Goal: Task Accomplishment & Management: Manage account settings

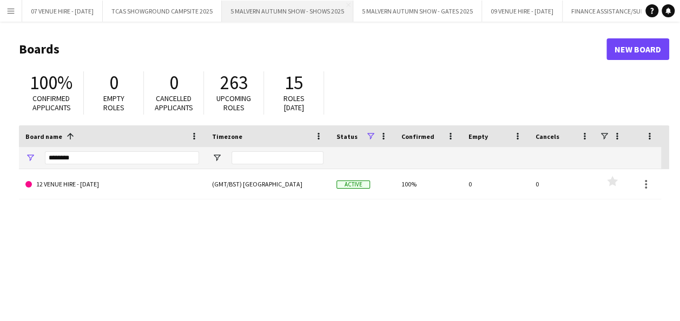
click at [301, 17] on button "5 MALVERN AUTUMN SHOW - SHOWS 2025 Close" at bounding box center [287, 11] width 131 height 21
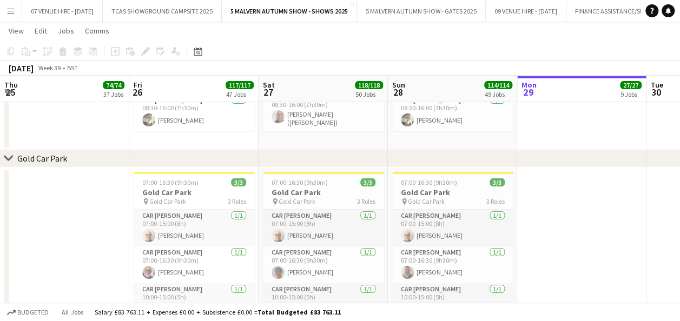
scroll to position [0, 251]
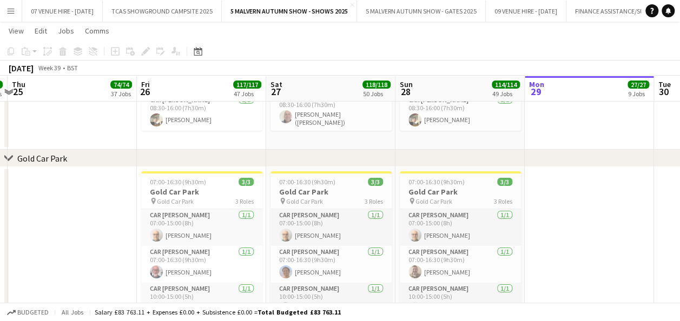
drag, startPoint x: 202, startPoint y: 183, endPoint x: 392, endPoint y: 165, distance: 191.1
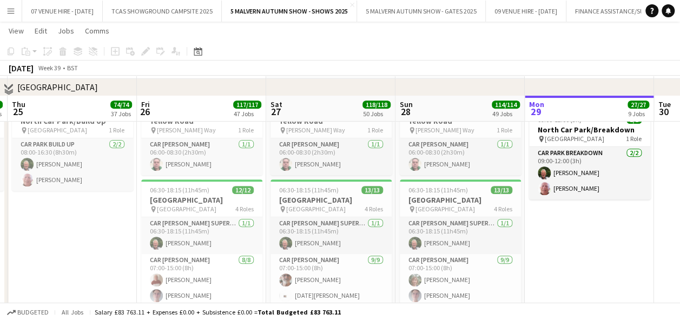
scroll to position [6372, 0]
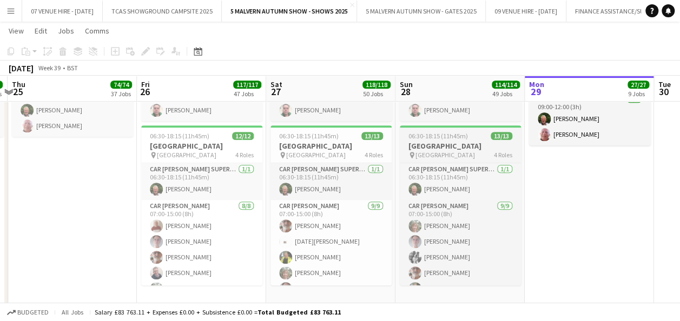
click at [470, 145] on h3 "[GEOGRAPHIC_DATA]" at bounding box center [460, 146] width 121 height 10
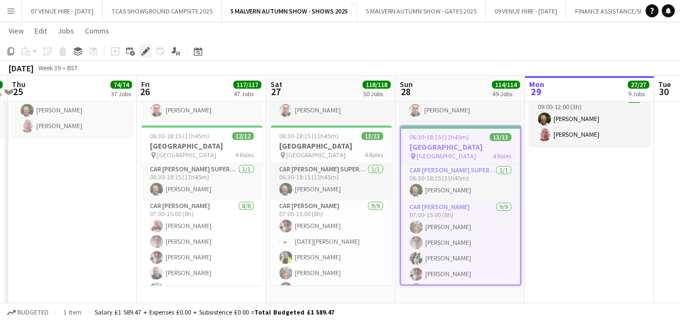
click at [148, 49] on icon at bounding box center [148, 48] width 3 height 3
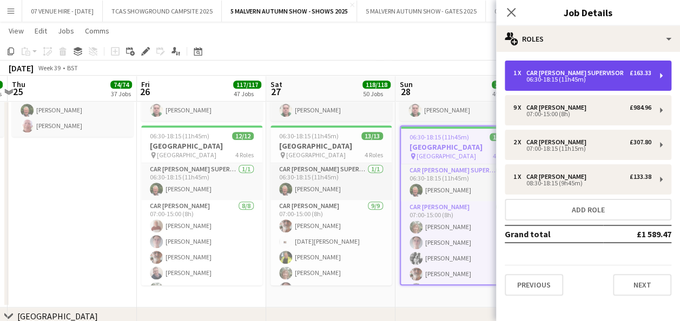
click at [578, 75] on div "Car [PERSON_NAME] Supervisor" at bounding box center [577, 73] width 102 height 8
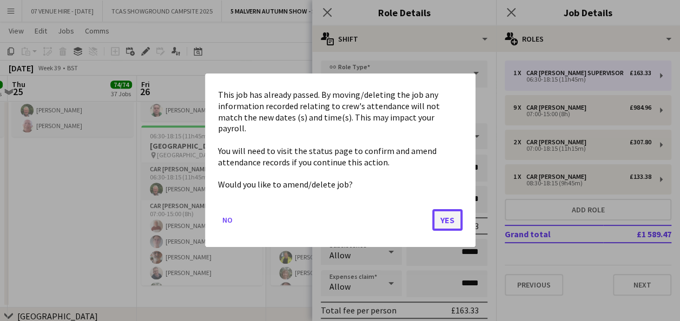
click at [451, 214] on button "Yes" at bounding box center [447, 221] width 30 height 22
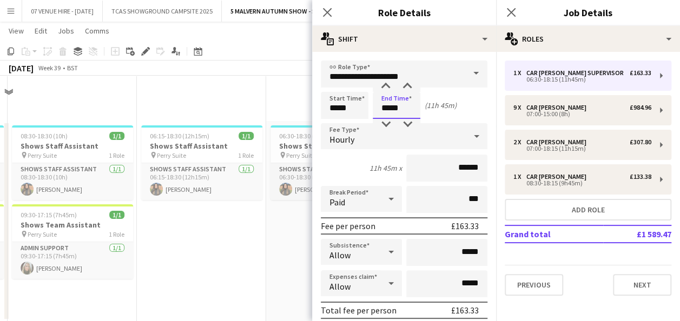
scroll to position [6372, 0]
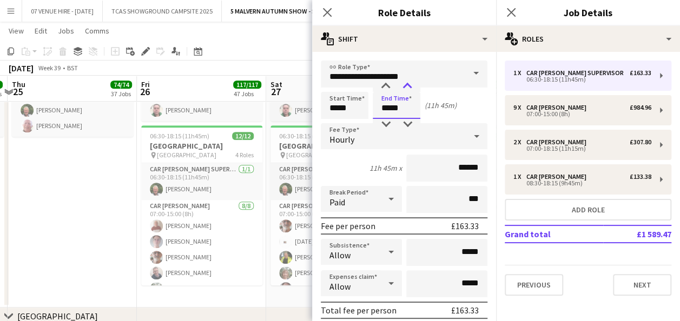
click at [405, 85] on div at bounding box center [407, 86] width 22 height 11
type input "*****"
click at [405, 85] on div at bounding box center [407, 86] width 22 height 11
click at [81, 189] on app-date-cell "08:00-16:30 (8h30m) 2/2 [GEOGRAPHIC_DATA]/Build Up pin [GEOGRAPHIC_DATA] 1 Role…" at bounding box center [72, 175] width 129 height 266
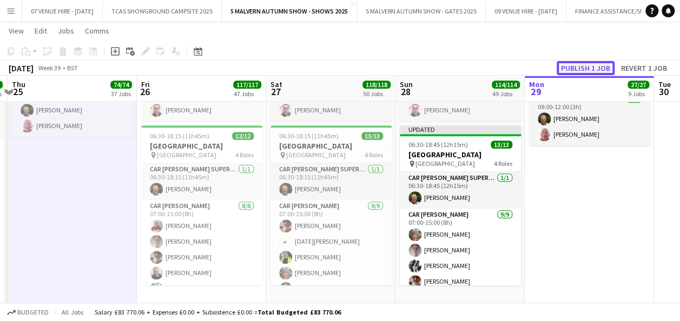
click at [569, 69] on button "Publish 1 job" at bounding box center [585, 68] width 58 height 14
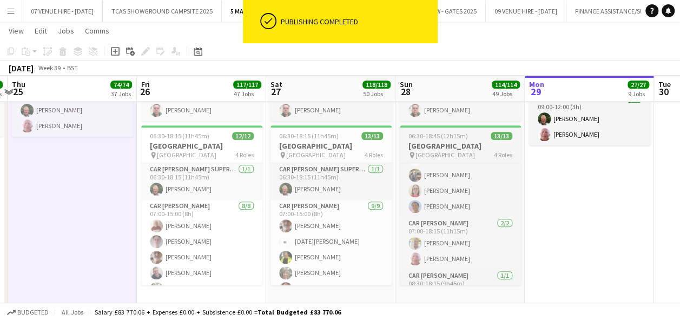
scroll to position [165, 0]
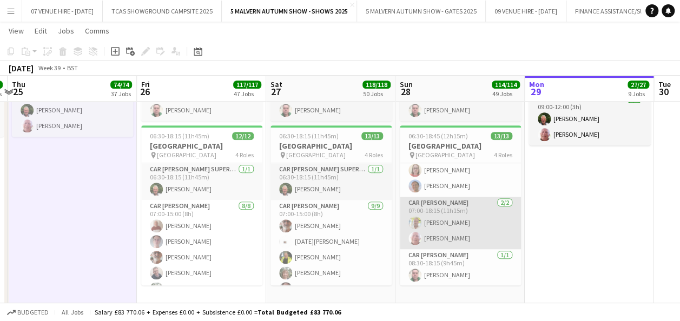
drag, startPoint x: 460, startPoint y: 222, endPoint x: 465, endPoint y: 217, distance: 7.7
click at [458, 222] on app-card-role "Car [PERSON_NAME] [DATE] 07:00-18:15 (11h15m) [PERSON_NAME] [PERSON_NAME]" at bounding box center [460, 223] width 121 height 52
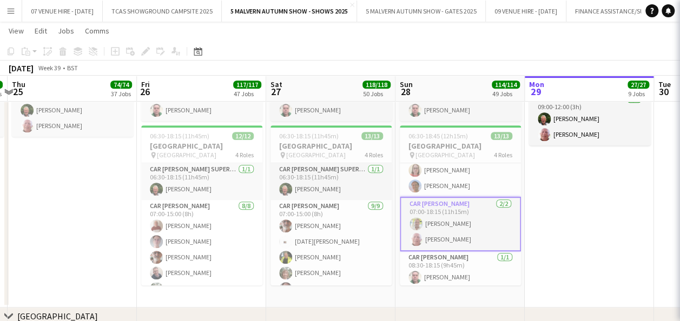
scroll to position [0, 252]
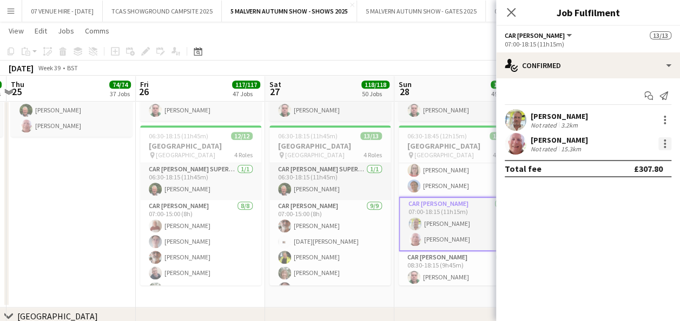
click at [667, 138] on div at bounding box center [664, 143] width 13 height 13
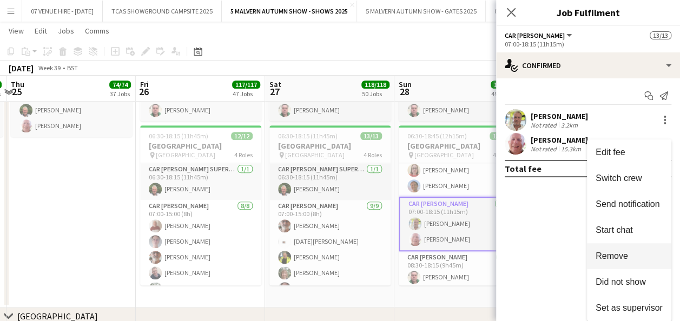
click at [626, 259] on span "Remove" at bounding box center [611, 255] width 32 height 9
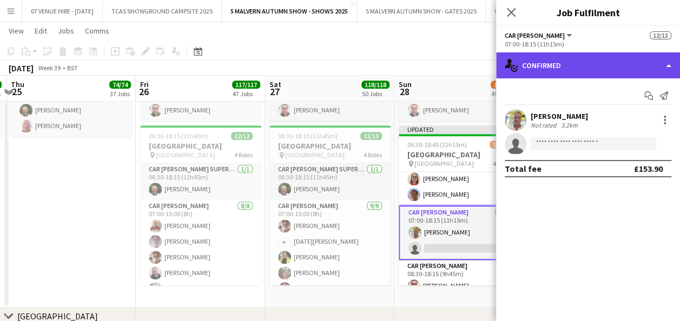
click at [585, 71] on div "single-neutral-actions-check-2 Confirmed" at bounding box center [588, 65] width 184 height 26
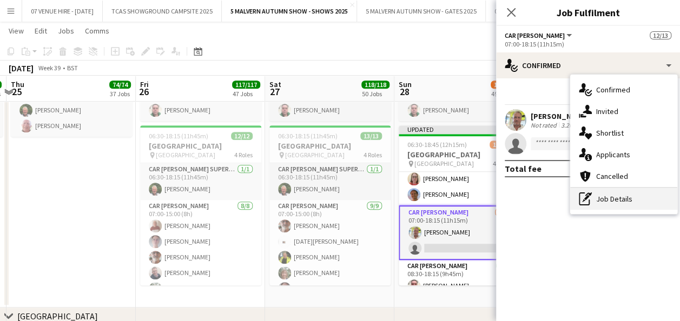
click at [621, 203] on div "pen-write Job Details" at bounding box center [623, 199] width 107 height 22
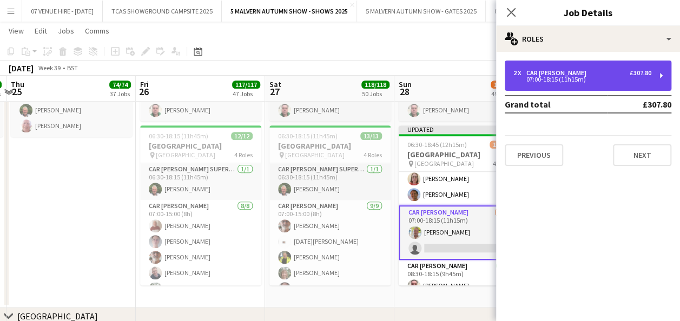
click at [573, 70] on div "2 x Car [PERSON_NAME] £307.80" at bounding box center [582, 73] width 138 height 8
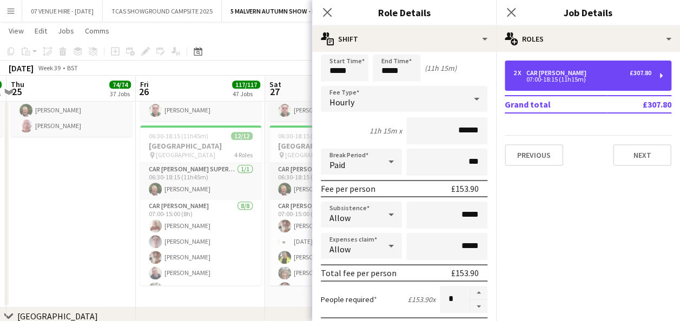
scroll to position [54, 0]
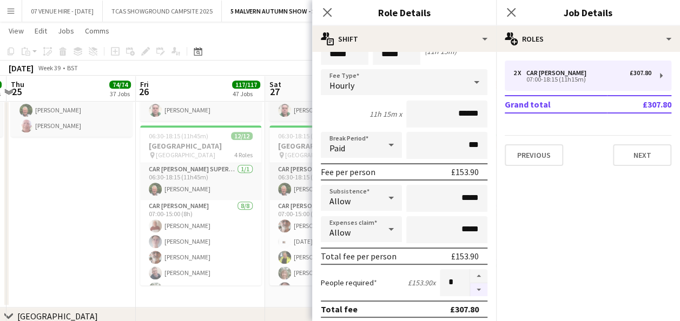
click at [470, 289] on button "button" at bounding box center [478, 290] width 17 height 14
type input "*"
click at [58, 187] on app-date-cell "08:00-16:30 (8h30m) 2/2 [GEOGRAPHIC_DATA]/Build Up pin [GEOGRAPHIC_DATA] 1 Role…" at bounding box center [70, 175] width 129 height 266
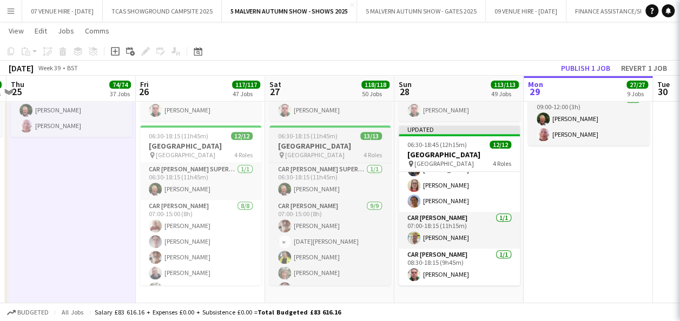
scroll to position [158, 0]
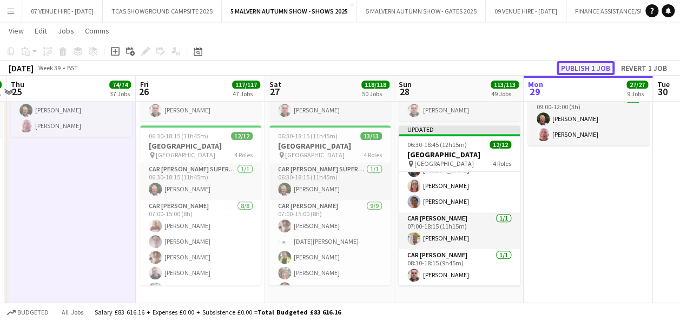
click at [595, 67] on button "Publish 1 job" at bounding box center [585, 68] width 58 height 14
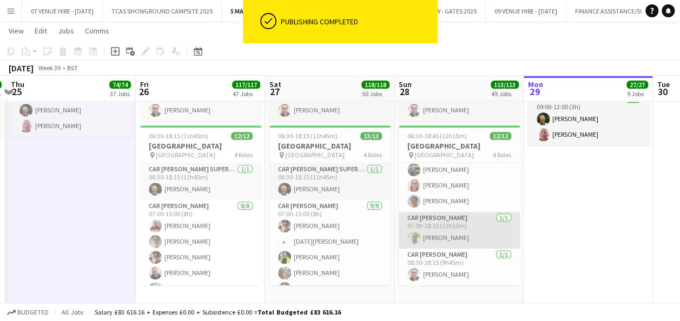
scroll to position [150, 0]
click at [475, 230] on app-card-role "Car [PERSON_NAME] [DATE] 07:00-18:15 (11h15m) [PERSON_NAME]" at bounding box center [458, 230] width 121 height 37
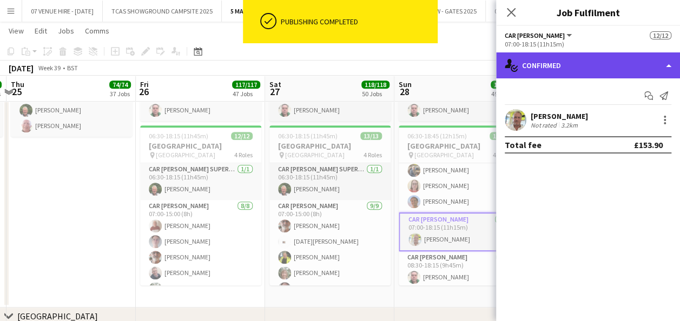
click at [598, 68] on div "single-neutral-actions-check-2 Confirmed" at bounding box center [588, 65] width 184 height 26
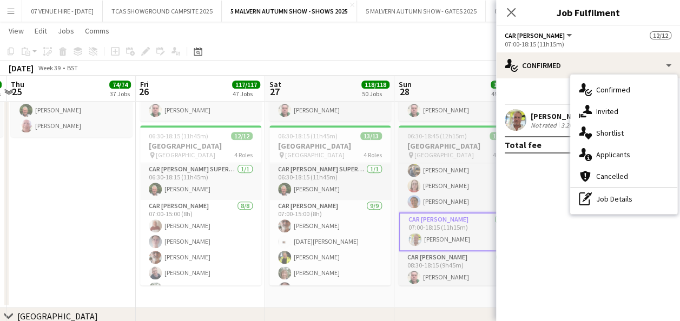
click at [457, 144] on h3 "[GEOGRAPHIC_DATA]" at bounding box center [458, 146] width 121 height 10
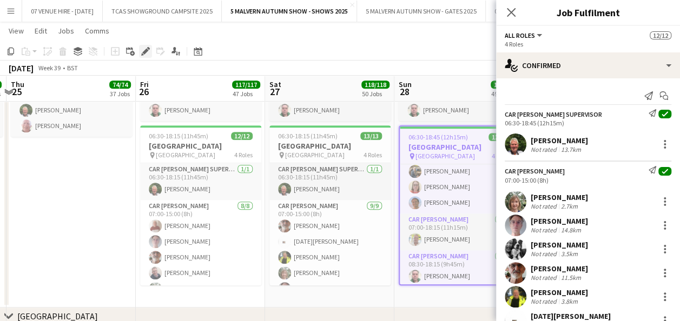
click at [143, 50] on icon "Edit" at bounding box center [145, 51] width 9 height 9
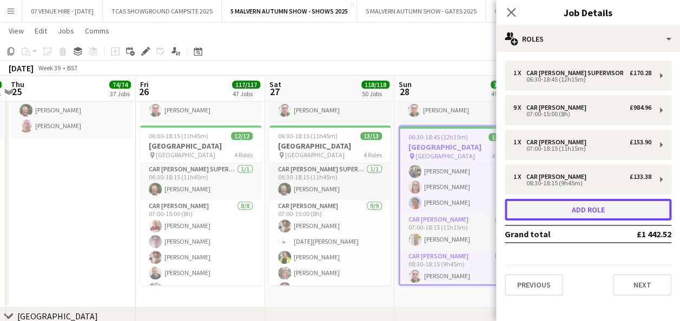
click at [597, 204] on button "Add role" at bounding box center [587, 210] width 167 height 22
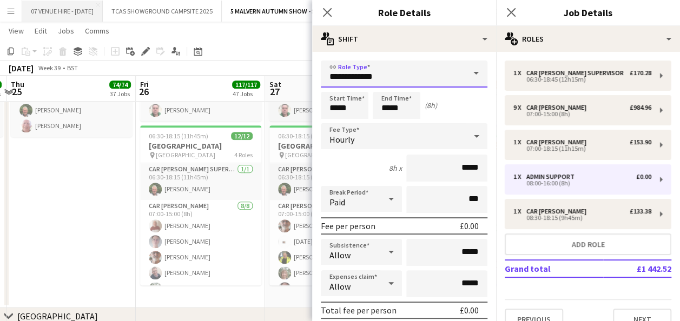
drag, startPoint x: 418, startPoint y: 76, endPoint x: 46, endPoint y: 13, distance: 376.8
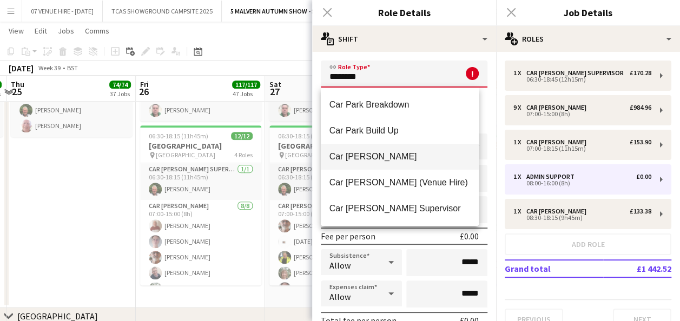
click at [378, 150] on mat-option "Car [PERSON_NAME]" at bounding box center [400, 157] width 158 height 26
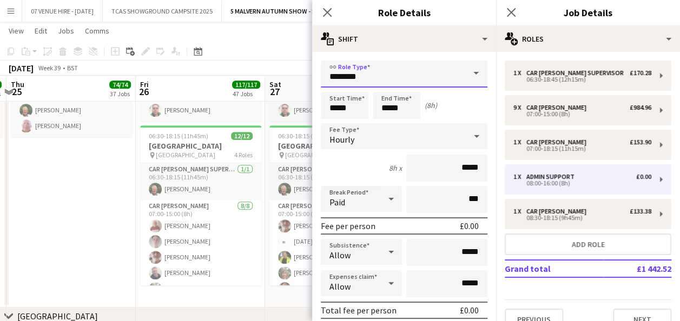
type input "**********"
click at [362, 109] on input "*****" at bounding box center [345, 105] width 48 height 27
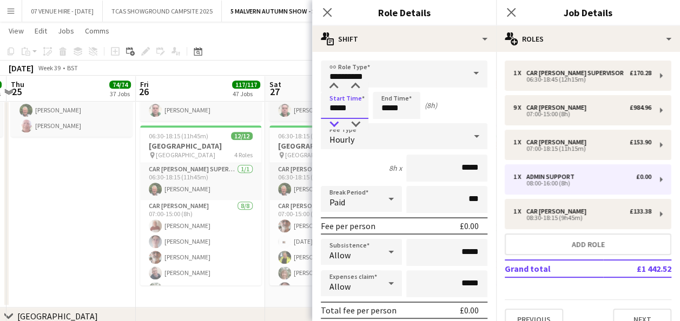
type input "*****"
click at [333, 127] on div at bounding box center [334, 124] width 22 height 11
click at [408, 102] on input "*****" at bounding box center [396, 105] width 48 height 27
click at [387, 90] on div at bounding box center [386, 86] width 22 height 11
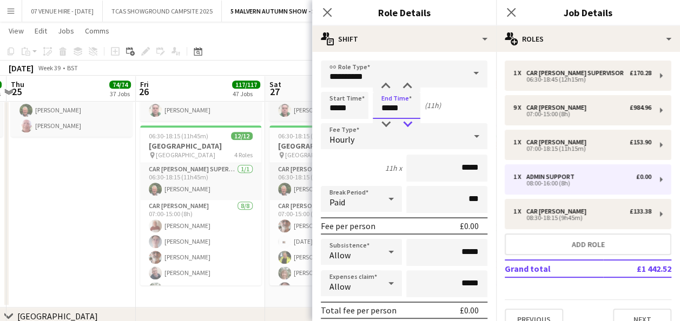
click at [405, 123] on div at bounding box center [407, 124] width 22 height 11
type input "*****"
click at [410, 83] on div at bounding box center [407, 86] width 22 height 11
drag, startPoint x: 477, startPoint y: 166, endPoint x: 427, endPoint y: 163, distance: 50.4
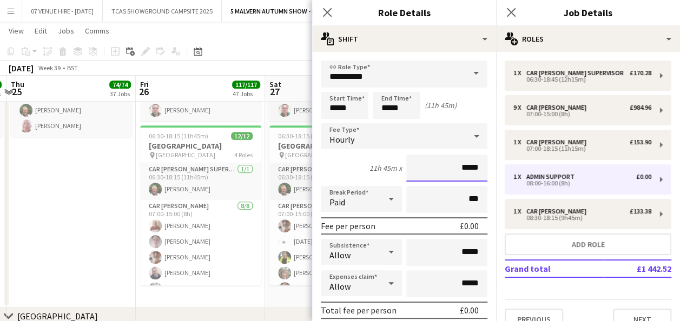
click at [427, 163] on input "*****" at bounding box center [446, 168] width 81 height 27
type input "******"
click at [62, 229] on app-date-cell "08:00-16:30 (8h30m) 2/2 [GEOGRAPHIC_DATA]/Build Up pin [GEOGRAPHIC_DATA] 1 Role…" at bounding box center [70, 175] width 129 height 266
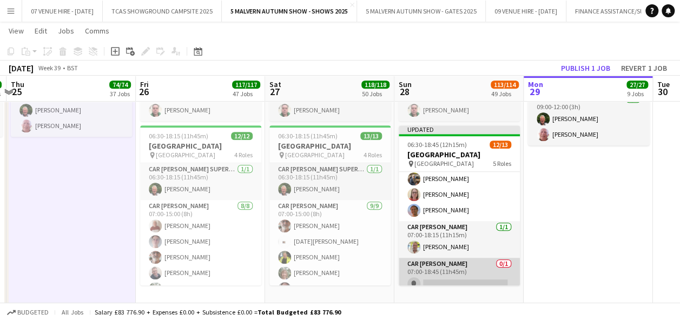
click at [430, 278] on app-card-role "Car [PERSON_NAME] 0/1 07:00-18:45 (11h45m) single-neutral-actions" at bounding box center [458, 276] width 121 height 37
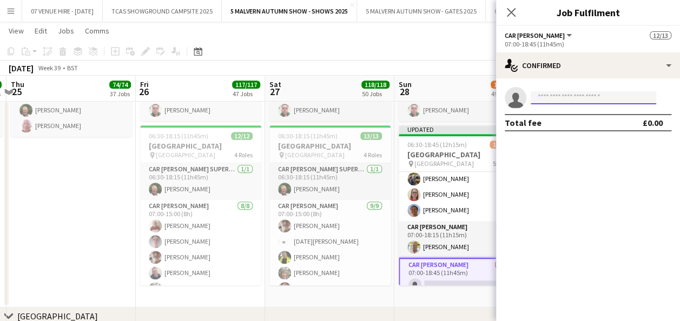
click at [608, 99] on input at bounding box center [592, 97] width 125 height 13
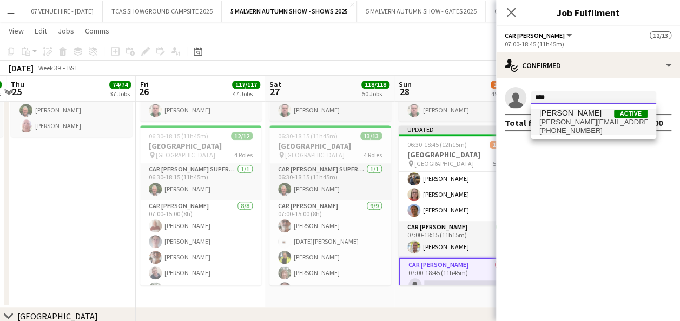
type input "****"
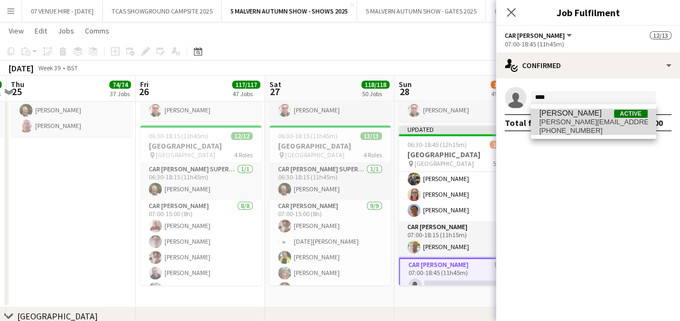
click at [569, 119] on span "[PERSON_NAME][EMAIL_ADDRESS][PERSON_NAME][DOMAIN_NAME]" at bounding box center [593, 122] width 108 height 9
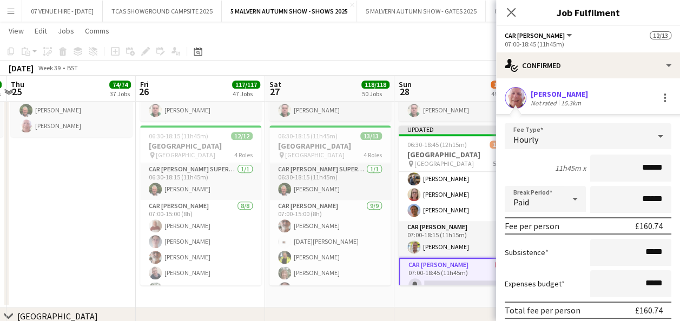
scroll to position [64, 0]
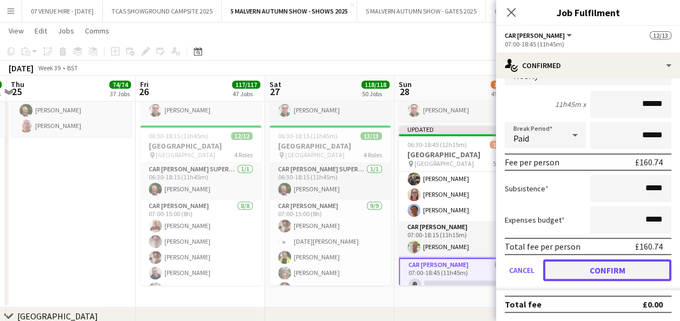
click at [643, 263] on button "Confirm" at bounding box center [607, 270] width 128 height 22
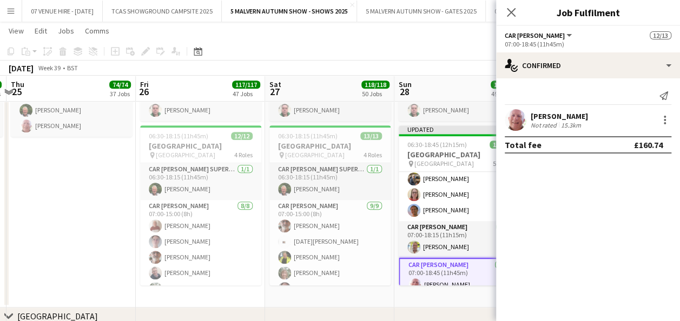
scroll to position [0, 0]
click at [67, 196] on app-date-cell "08:00-16:30 (8h30m) 2/2 [GEOGRAPHIC_DATA]/Build Up pin [GEOGRAPHIC_DATA] 1 Role…" at bounding box center [70, 175] width 129 height 266
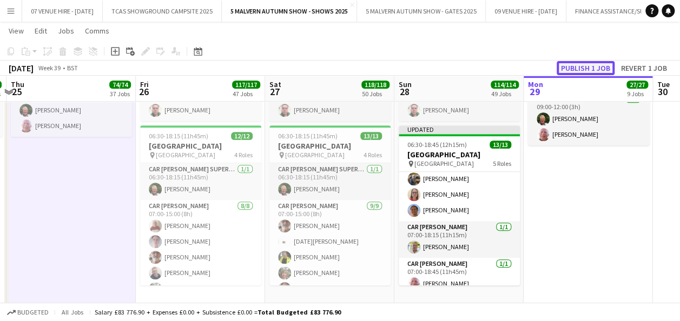
click at [575, 65] on button "Publish 1 job" at bounding box center [585, 68] width 58 height 14
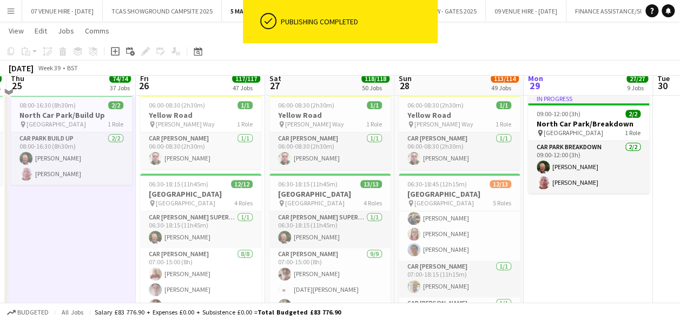
scroll to position [6318, 0]
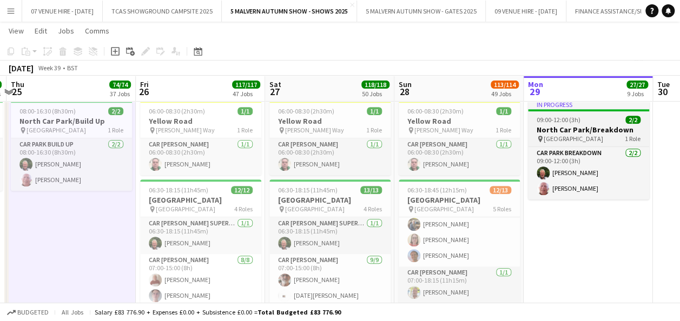
click at [582, 121] on div "09:00-12:00 (3h) 2/2" at bounding box center [588, 120] width 121 height 8
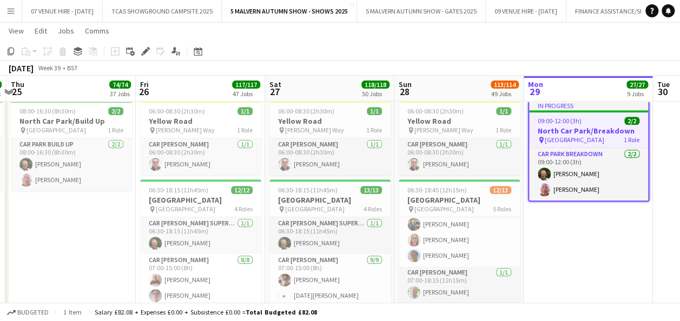
click at [601, 239] on app-date-cell "In progress 09:00-12:00 (3h) 2/2 [GEOGRAPHIC_DATA]/Breakdown pin [GEOGRAPHIC_DA…" at bounding box center [587, 229] width 129 height 266
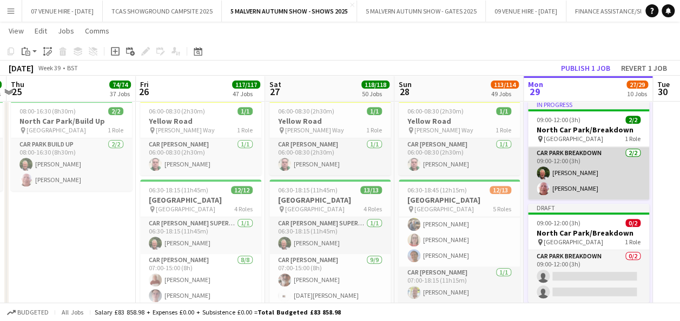
click at [583, 170] on app-card-role "Car Park Breakdown [DATE] 09:00-12:00 (3h) [PERSON_NAME] [PERSON_NAME]" at bounding box center [588, 173] width 121 height 52
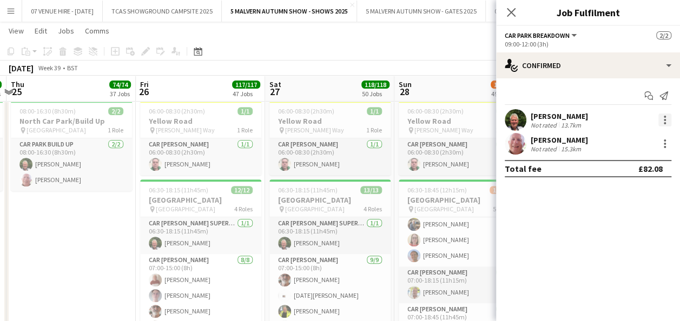
click at [665, 118] on div at bounding box center [664, 120] width 13 height 13
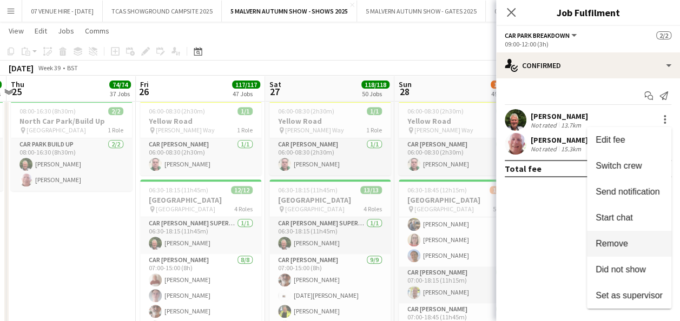
click at [635, 243] on span "Remove" at bounding box center [628, 244] width 67 height 10
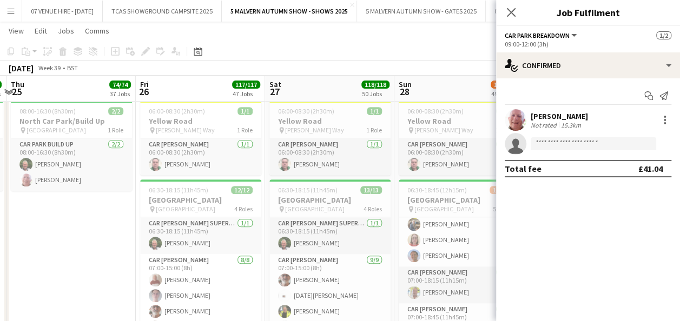
click at [34, 239] on app-date-cell "08:00-16:30 (8h30m) 2/2 [GEOGRAPHIC_DATA]/Build Up pin [GEOGRAPHIC_DATA] 1 Role…" at bounding box center [70, 229] width 129 height 266
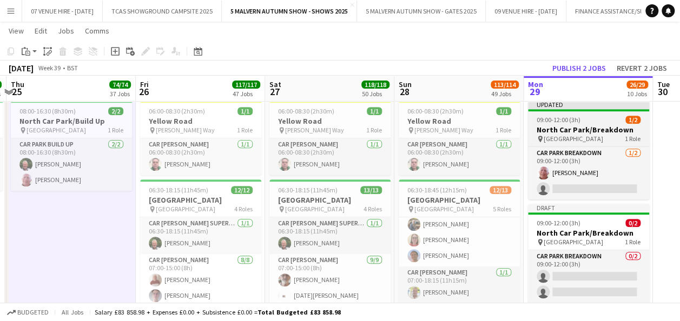
click at [584, 122] on div "09:00-12:00 (3h) 1/2" at bounding box center [588, 120] width 121 height 8
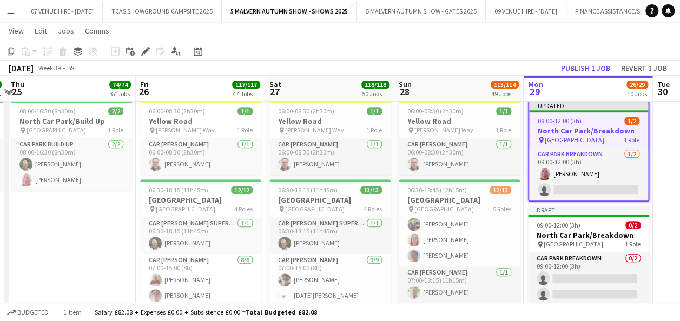
click at [143, 51] on icon at bounding box center [145, 52] width 6 height 6
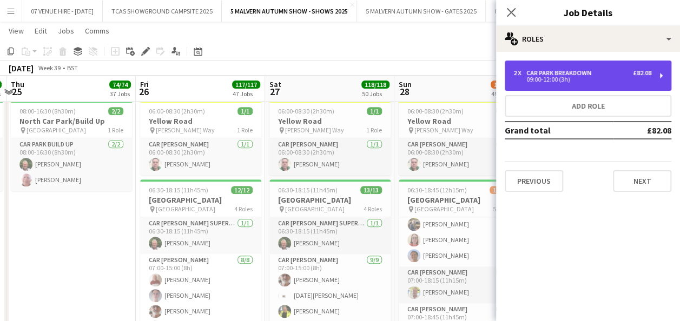
click at [575, 70] on div "Car Park Breakdown" at bounding box center [560, 73] width 69 height 8
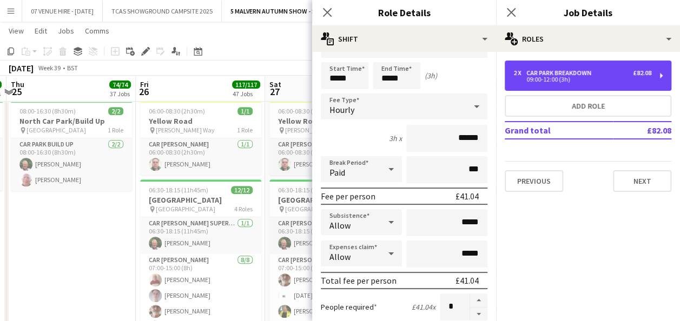
scroll to position [54, 0]
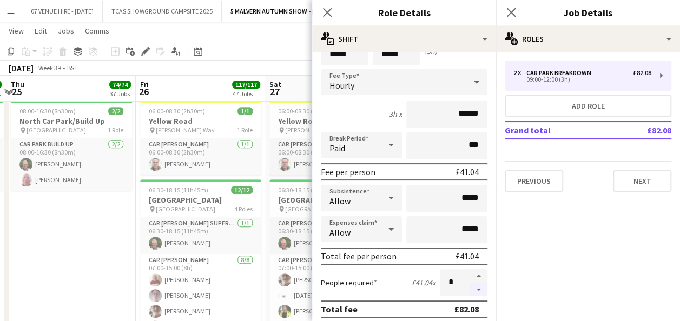
click at [470, 291] on button "button" at bounding box center [478, 290] width 17 height 14
type input "*"
click at [103, 209] on app-date-cell "08:00-16:30 (8h30m) 2/2 [GEOGRAPHIC_DATA]/Build Up pin [GEOGRAPHIC_DATA] 1 Role…" at bounding box center [70, 229] width 129 height 266
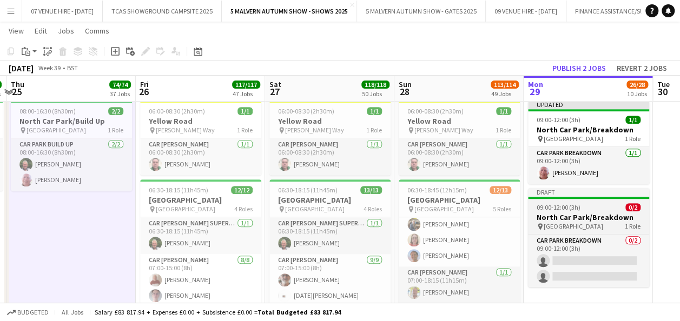
click at [591, 212] on h3 "North Car Park/Breakdown" at bounding box center [588, 217] width 121 height 10
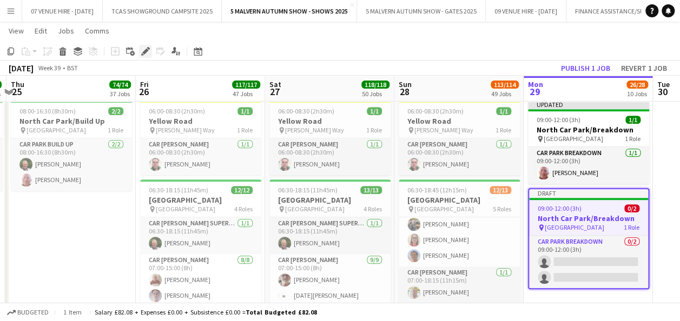
click at [147, 49] on icon "Edit" at bounding box center [145, 51] width 9 height 9
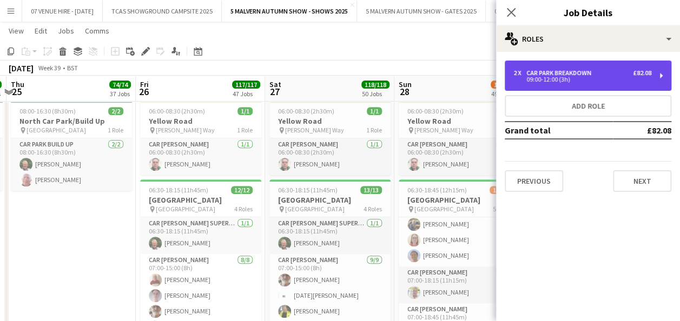
click at [560, 79] on div "09:00-12:00 (3h)" at bounding box center [582, 79] width 138 height 5
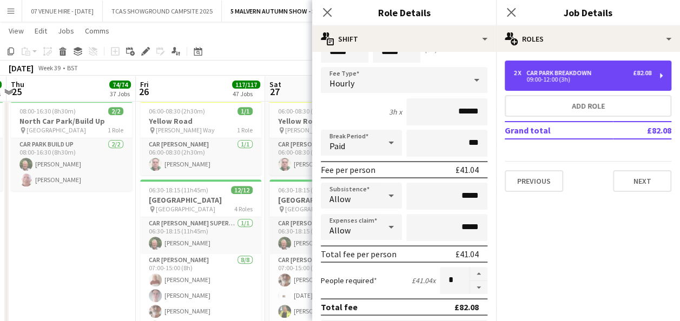
scroll to position [108, 0]
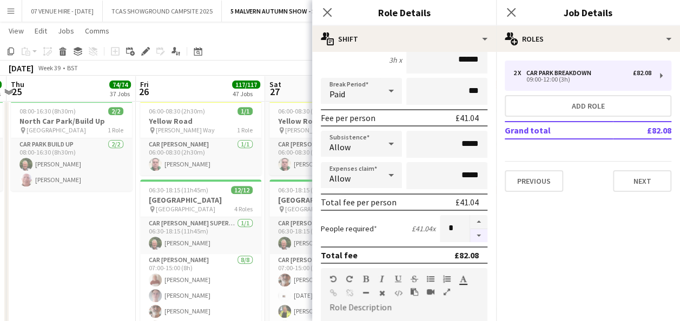
click at [470, 234] on button "button" at bounding box center [478, 236] width 17 height 14
type input "*"
click at [95, 204] on app-date-cell "08:00-16:30 (8h30m) 2/2 [GEOGRAPHIC_DATA]/Build Up pin [GEOGRAPHIC_DATA] 1 Role…" at bounding box center [70, 229] width 129 height 266
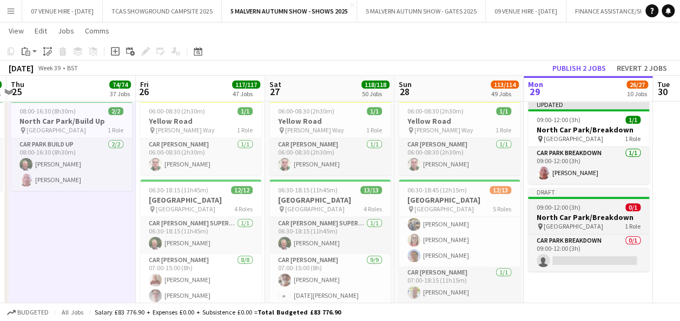
click at [596, 213] on h3 "North Car Park/Breakdown" at bounding box center [588, 217] width 121 height 10
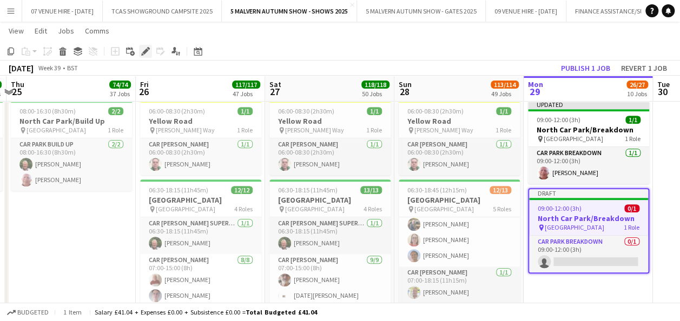
click at [145, 54] on icon at bounding box center [145, 52] width 6 height 6
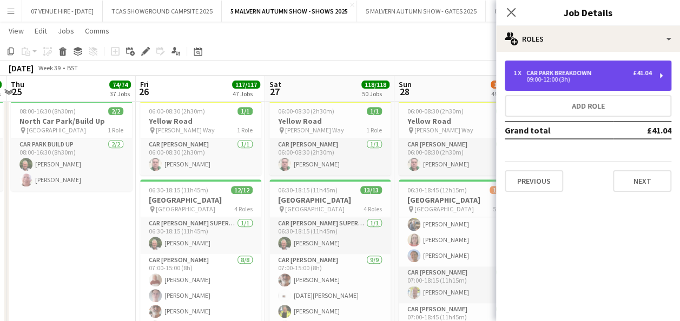
click at [569, 86] on div "1 x Car Park Breakdown £41.04 09:00-12:00 (3h)" at bounding box center [587, 76] width 167 height 30
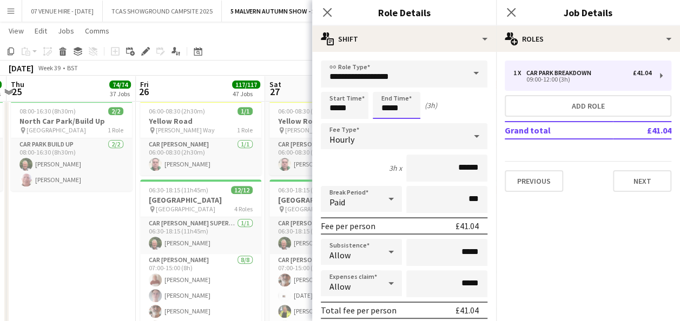
click at [414, 103] on input "*****" at bounding box center [396, 105] width 48 height 27
click at [383, 85] on div at bounding box center [386, 86] width 22 height 11
type input "*****"
click at [383, 85] on div at bounding box center [386, 86] width 22 height 11
click at [128, 256] on app-date-cell "08:00-16:30 (8h30m) 2/2 [GEOGRAPHIC_DATA]/Build Up pin [GEOGRAPHIC_DATA] 1 Role…" at bounding box center [70, 229] width 129 height 266
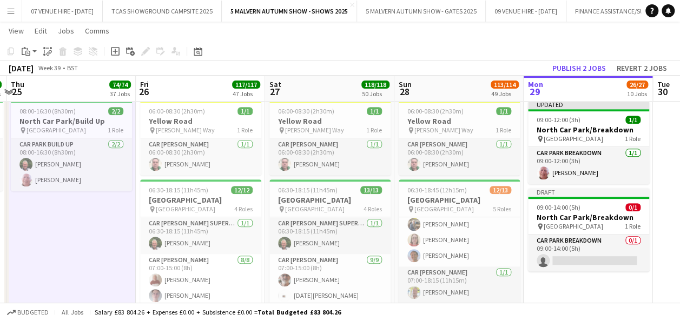
click at [599, 61] on div "[DATE] Week 39 • BST Publish 2 jobs Revert 2 jobs" at bounding box center [340, 68] width 680 height 15
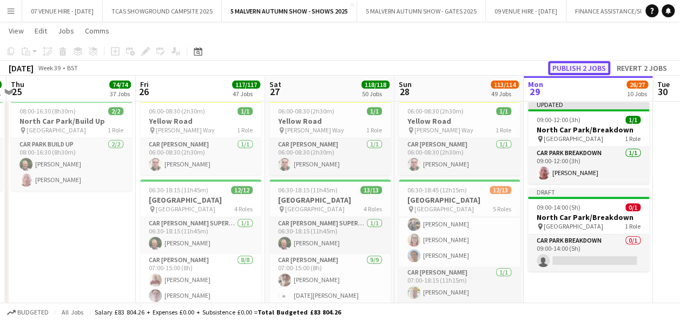
click at [588, 66] on button "Publish 2 jobs" at bounding box center [579, 68] width 62 height 14
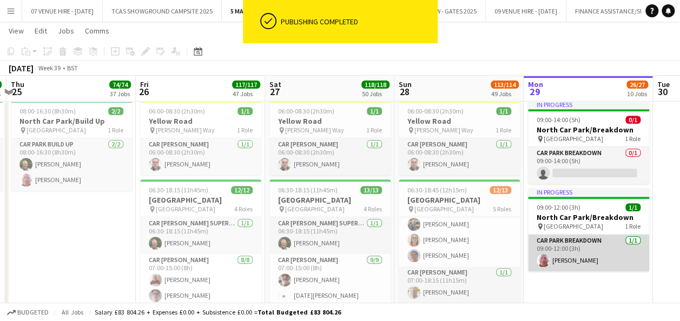
click at [585, 260] on app-card-role "Car Park Breakdown [DATE] 09:00-12:00 (3h) [PERSON_NAME]" at bounding box center [588, 253] width 121 height 37
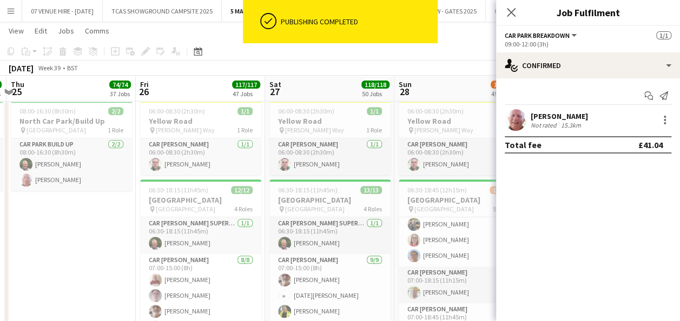
click at [124, 267] on app-date-cell "08:00-16:30 (8h30m) 2/2 [GEOGRAPHIC_DATA]/Build Up pin [GEOGRAPHIC_DATA] 1 Role…" at bounding box center [70, 229] width 129 height 266
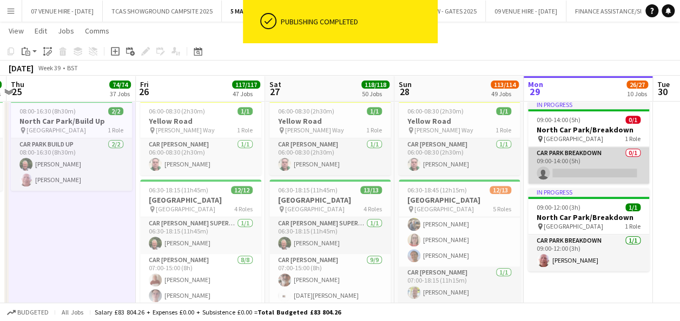
click at [601, 170] on app-card-role "Car Park Breakdown 0/1 09:00-14:00 (5h) single-neutral-actions" at bounding box center [588, 165] width 121 height 37
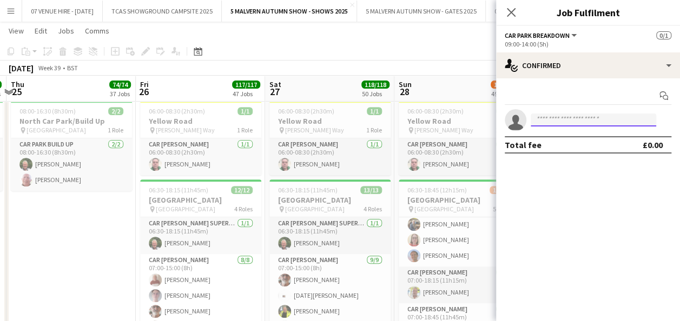
click at [633, 121] on input at bounding box center [592, 120] width 125 height 13
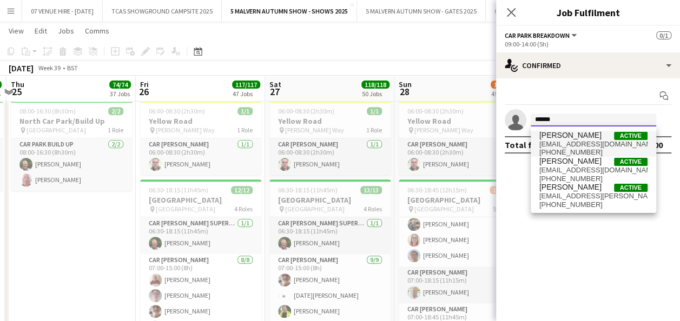
type input "******"
click at [561, 141] on span "[EMAIL_ADDRESS][DOMAIN_NAME]" at bounding box center [593, 144] width 108 height 9
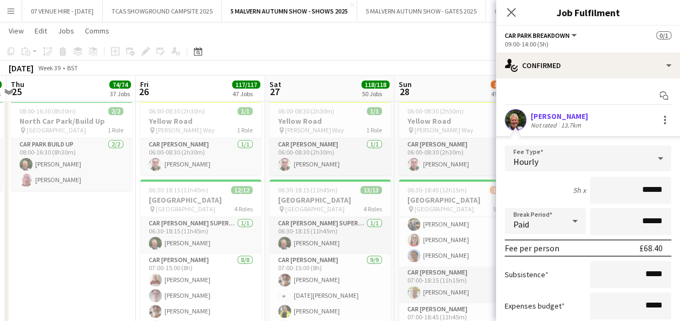
scroll to position [86, 0]
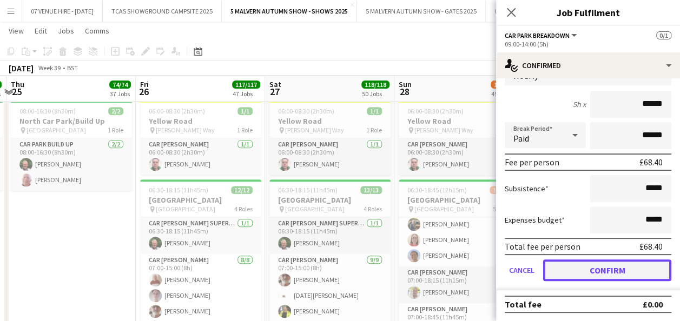
click at [589, 271] on button "Confirm" at bounding box center [607, 270] width 128 height 22
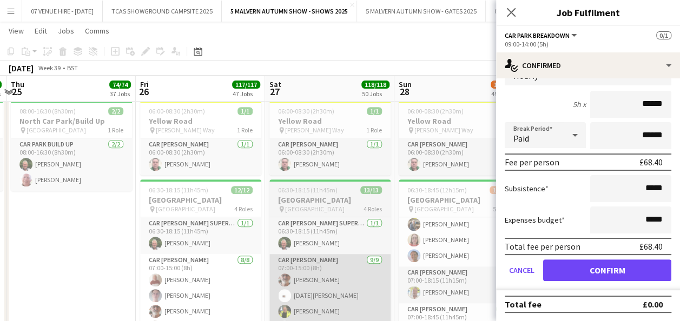
scroll to position [0, 0]
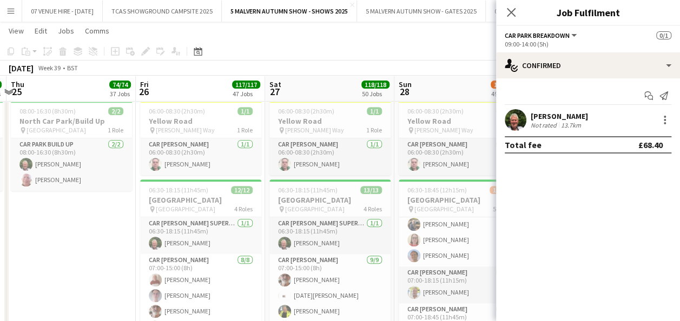
drag, startPoint x: 35, startPoint y: 226, endPoint x: 58, endPoint y: 219, distance: 24.1
click at [37, 225] on app-date-cell "08:00-16:30 (8h30m) 2/2 [GEOGRAPHIC_DATA]/Build Up pin [GEOGRAPHIC_DATA] 1 Role…" at bounding box center [70, 229] width 129 height 266
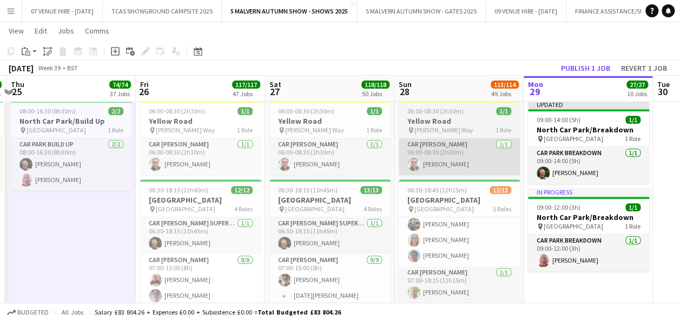
scroll to position [0, 250]
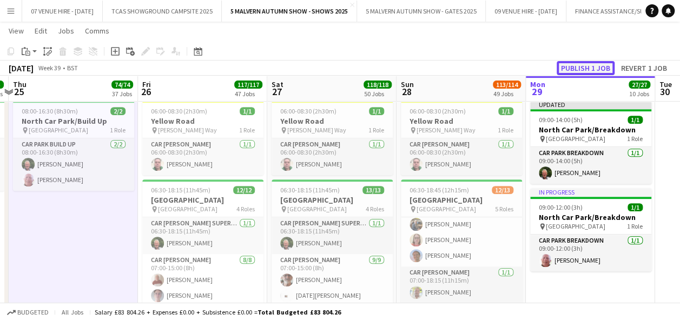
click at [591, 66] on button "Publish 1 job" at bounding box center [585, 68] width 58 height 14
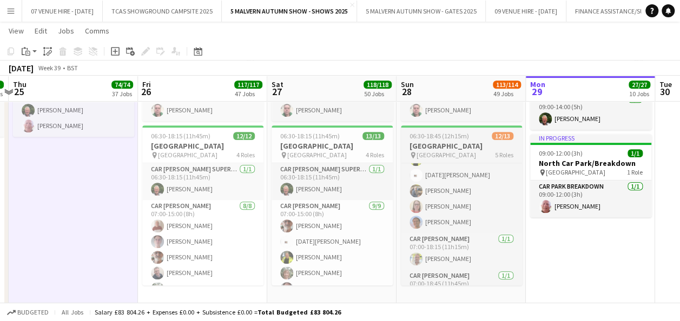
scroll to position [187, 0]
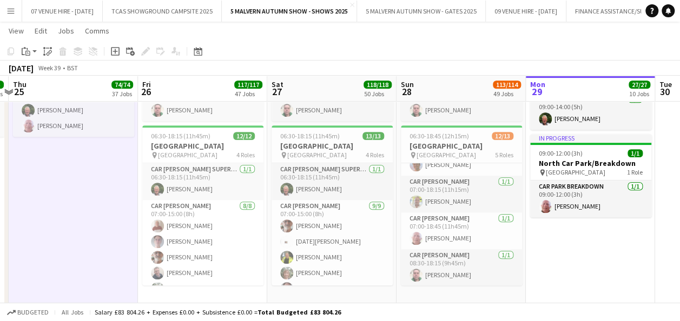
click at [569, 255] on app-date-cell "In progress 09:00-14:00 (5h) 1/1 [GEOGRAPHIC_DATA]/[GEOGRAPHIC_DATA] pin [GEOGR…" at bounding box center [589, 175] width 129 height 266
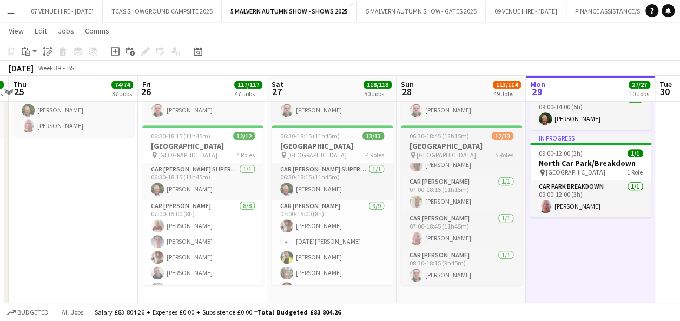
click at [463, 146] on h3 "[GEOGRAPHIC_DATA]" at bounding box center [461, 146] width 121 height 10
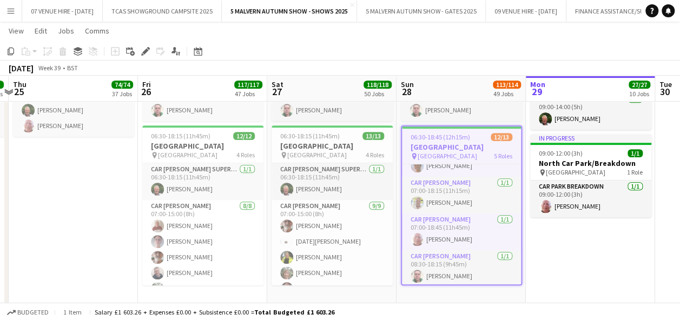
click at [101, 205] on app-date-cell "08:00-16:30 (8h30m) 2/2 [GEOGRAPHIC_DATA]/Build Up pin [GEOGRAPHIC_DATA] 1 Role…" at bounding box center [73, 175] width 129 height 266
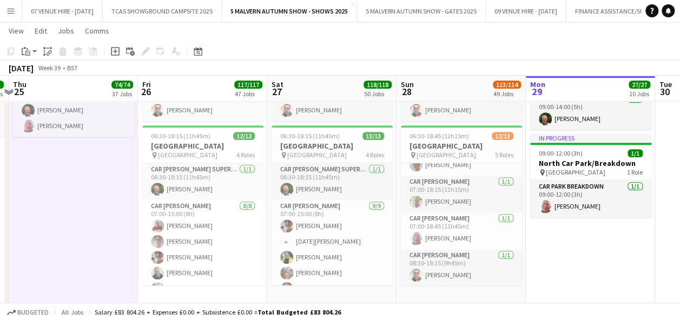
click at [555, 248] on app-date-cell "In progress 09:00-14:00 (5h) 1/1 [GEOGRAPHIC_DATA]/[GEOGRAPHIC_DATA] pin [GEOGR…" at bounding box center [589, 175] width 129 height 266
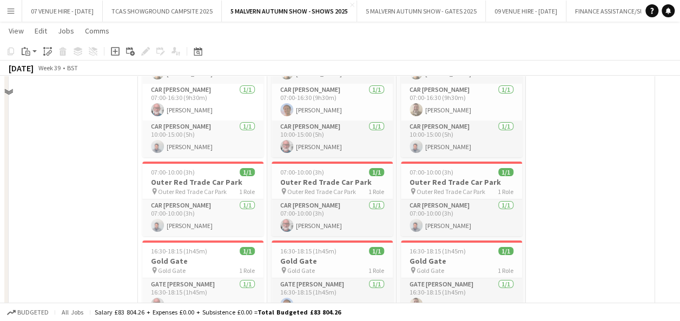
scroll to position [5831, 0]
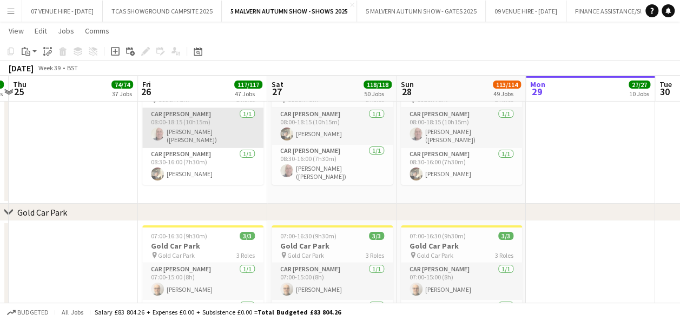
click at [154, 138] on app-user-avatar at bounding box center [157, 134] width 13 height 13
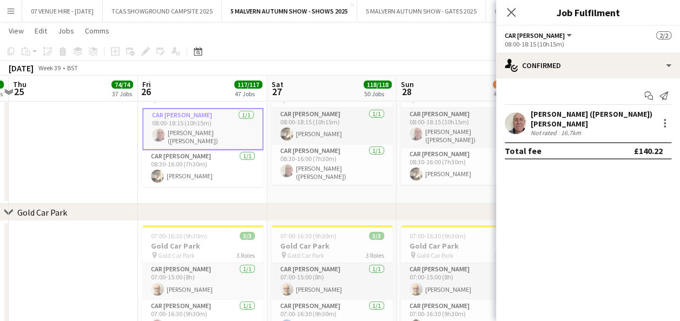
click at [52, 135] on app-date-cell at bounding box center [73, 135] width 129 height 138
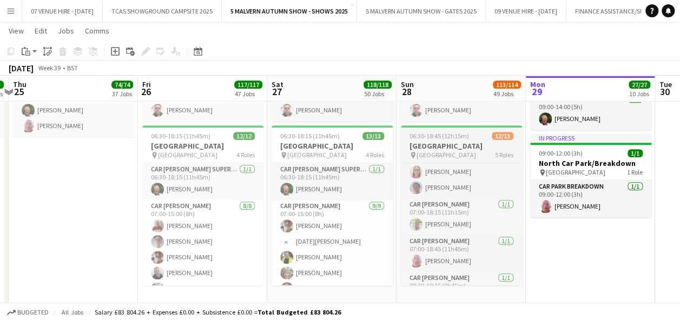
scroll to position [187, 0]
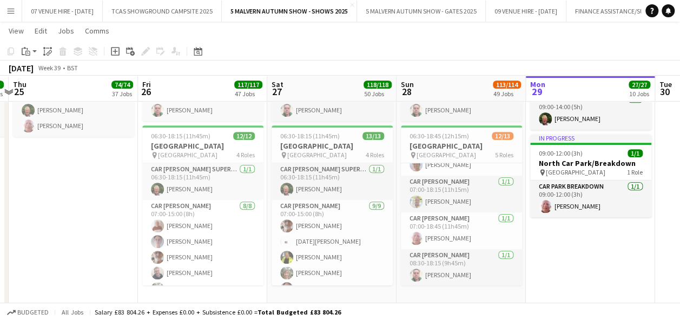
click at [534, 249] on app-date-cell "In progress 09:00-14:00 (5h) 1/1 [GEOGRAPHIC_DATA]/[GEOGRAPHIC_DATA] pin [GEOGR…" at bounding box center [589, 175] width 129 height 266
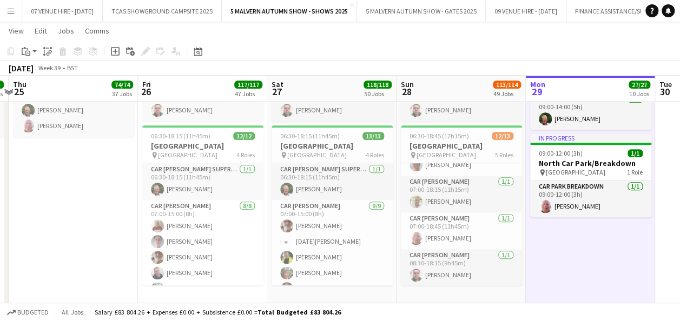
click at [116, 218] on app-date-cell "08:00-16:30 (8h30m) 2/2 [GEOGRAPHIC_DATA]/Build Up pin [GEOGRAPHIC_DATA] 1 Role…" at bounding box center [73, 175] width 129 height 266
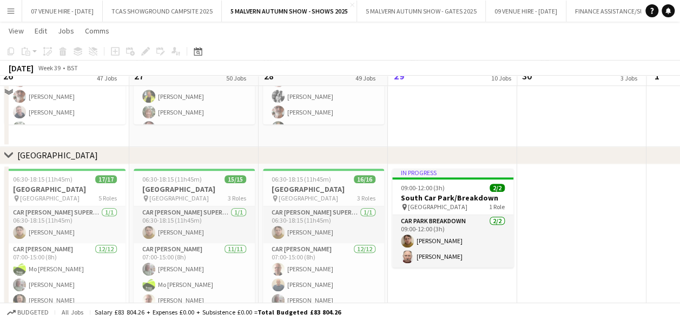
scroll to position [6382, 0]
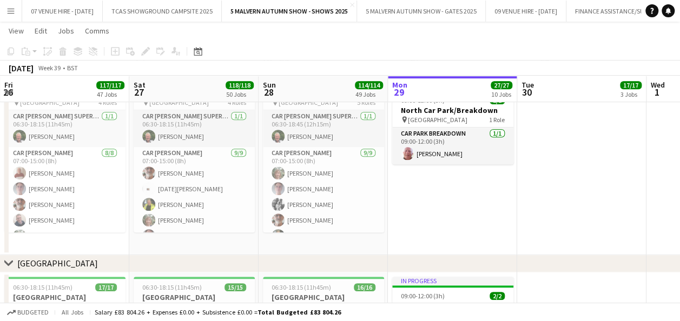
click at [547, 241] on app-date-cell at bounding box center [581, 122] width 129 height 266
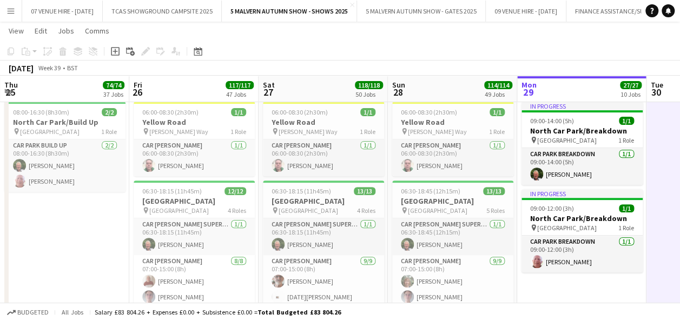
scroll to position [0, 290]
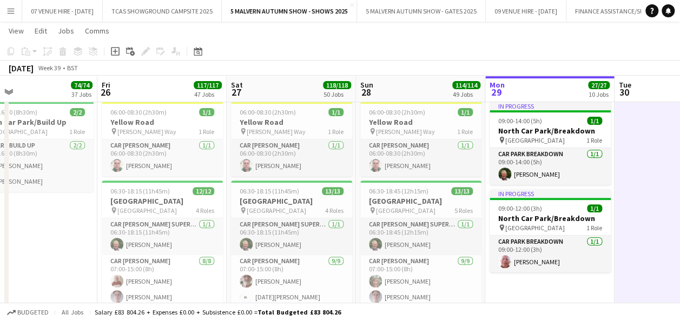
drag, startPoint x: 43, startPoint y: 198, endPoint x: 141, endPoint y: 206, distance: 97.6
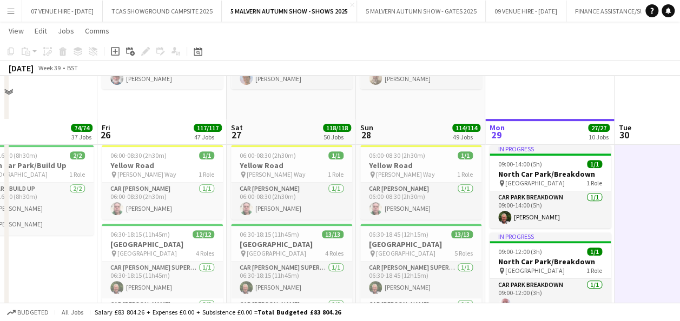
scroll to position [6317, 0]
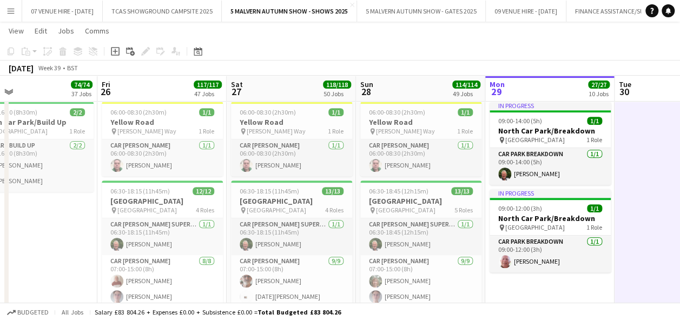
click at [44, 218] on app-date-cell "08:00-16:30 (8h30m) 2/2 [GEOGRAPHIC_DATA]/Build Up pin [GEOGRAPHIC_DATA] 1 Role…" at bounding box center [32, 230] width 129 height 266
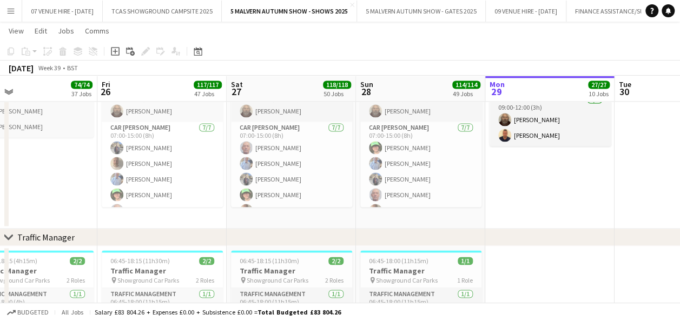
scroll to position [6803, 0]
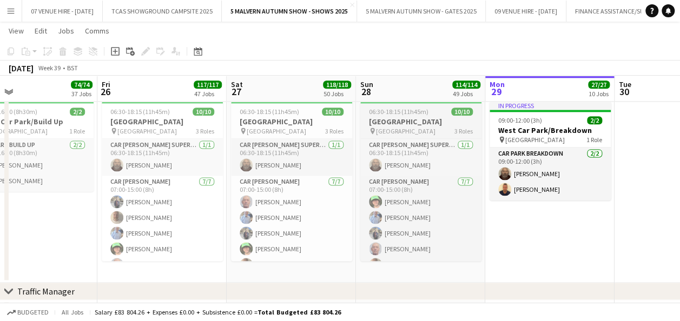
click at [420, 113] on span "06:30-18:15 (11h45m)" at bounding box center [398, 112] width 59 height 8
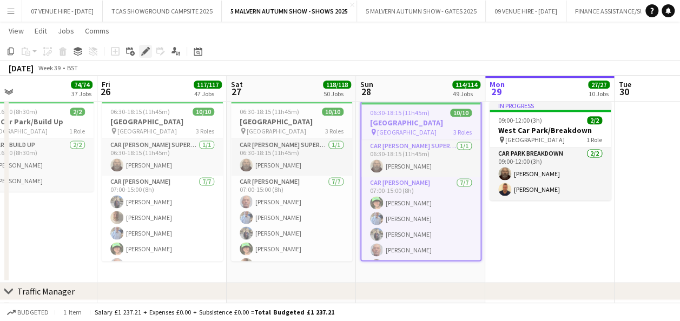
click at [144, 47] on icon "Edit" at bounding box center [145, 51] width 9 height 9
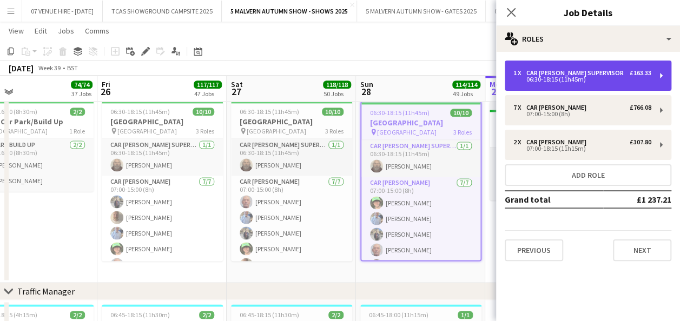
click at [608, 71] on div "1 x Car Parker Supervisor £163.33" at bounding box center [582, 73] width 138 height 8
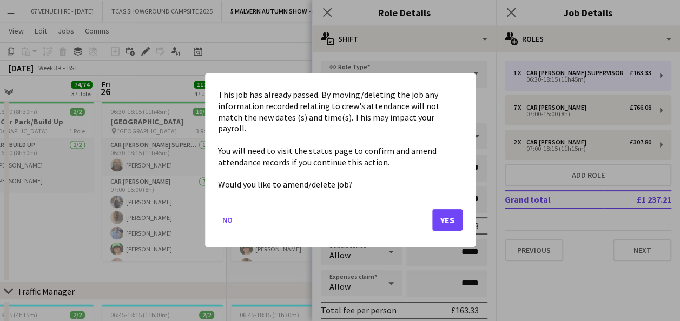
click at [462, 209] on div "This job has already passed. By moving/deleting the job any information recorde…" at bounding box center [340, 161] width 270 height 174
click at [453, 212] on button "Yes" at bounding box center [447, 221] width 30 height 22
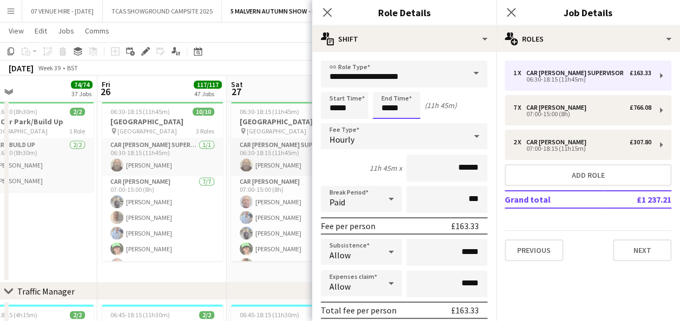
scroll to position [6803, 0]
click at [404, 121] on div at bounding box center [407, 124] width 22 height 11
click at [402, 89] on div at bounding box center [407, 86] width 22 height 11
type input "*****"
click at [402, 89] on div at bounding box center [407, 86] width 22 height 11
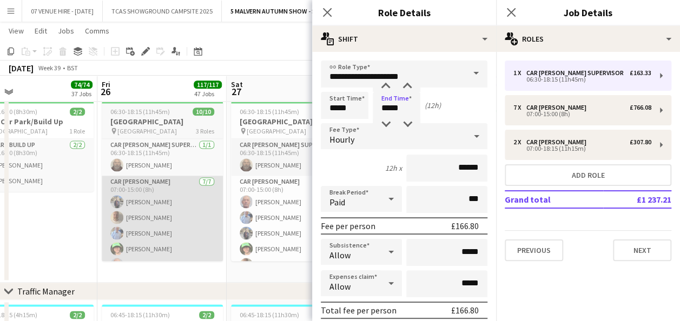
drag, startPoint x: 85, startPoint y: 219, endPoint x: 172, endPoint y: 197, distance: 89.4
click at [86, 219] on app-date-cell "08:00-16:30 (8h30m) 2/2 West Car Park/Build Up pin West Car Park 1 Role Car Par…" at bounding box center [32, 190] width 129 height 186
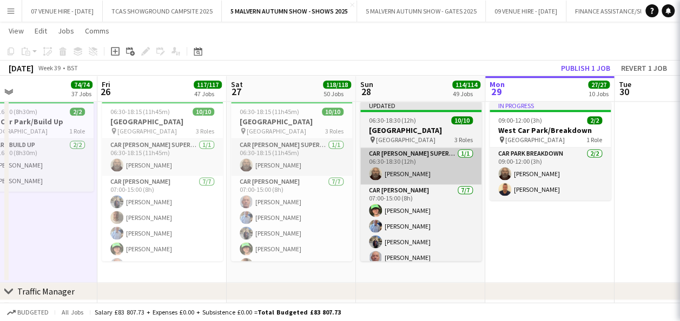
scroll to position [0, 289]
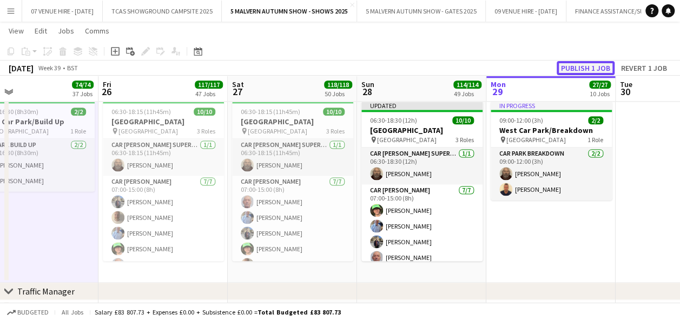
click at [581, 68] on button "Publish 1 job" at bounding box center [585, 68] width 58 height 14
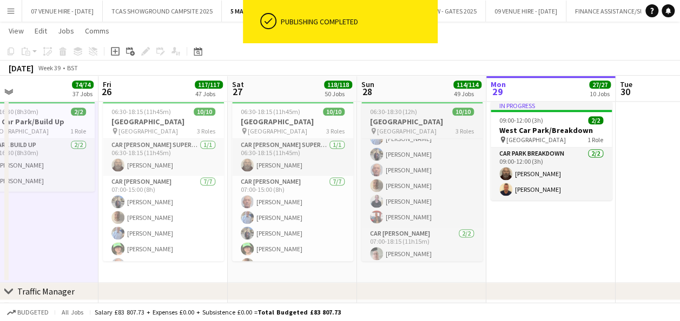
scroll to position [97, 0]
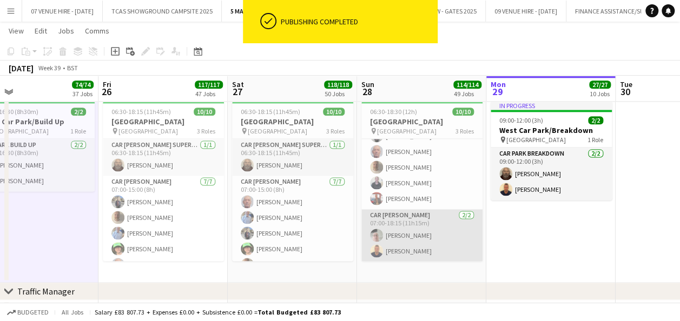
click at [426, 247] on app-card-role "Car Parker 2/2 07:00-18:15 (11h15m) Graham Wood Michael Banner" at bounding box center [421, 235] width 121 height 52
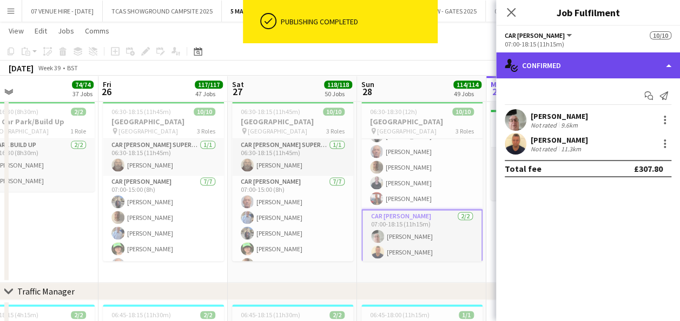
click at [560, 66] on div "single-neutral-actions-check-2 Confirmed" at bounding box center [588, 65] width 184 height 26
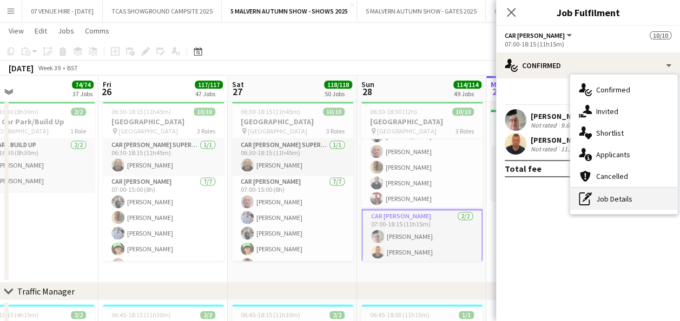
click at [652, 203] on div "pen-write Job Details" at bounding box center [623, 199] width 107 height 22
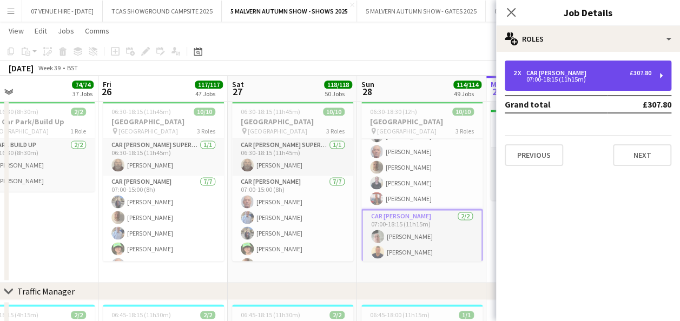
click at [574, 74] on div "2 x Car [PERSON_NAME] £307.80" at bounding box center [582, 73] width 138 height 8
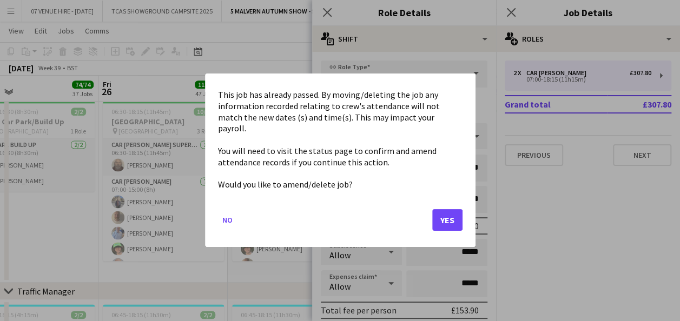
click at [452, 215] on button "Yes" at bounding box center [447, 221] width 30 height 22
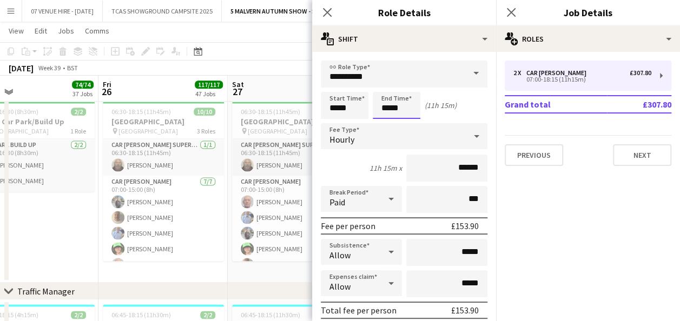
scroll to position [6803, 0]
click at [411, 121] on div at bounding box center [407, 124] width 22 height 11
type input "*****"
click at [404, 128] on div at bounding box center [407, 124] width 22 height 11
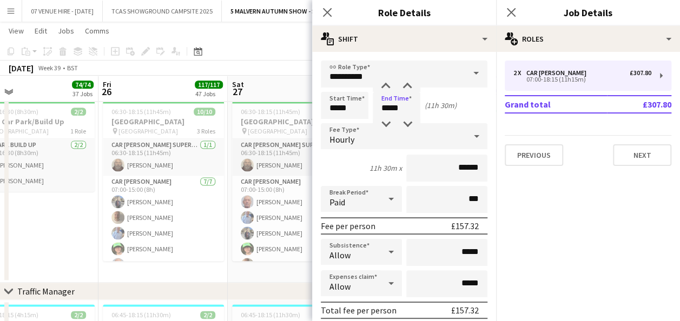
click at [97, 228] on app-date-cell "08:00-16:30 (8h30m) 2/2 West Car Park/Build Up pin West Car Park 1 Role Car Par…" at bounding box center [33, 190] width 129 height 186
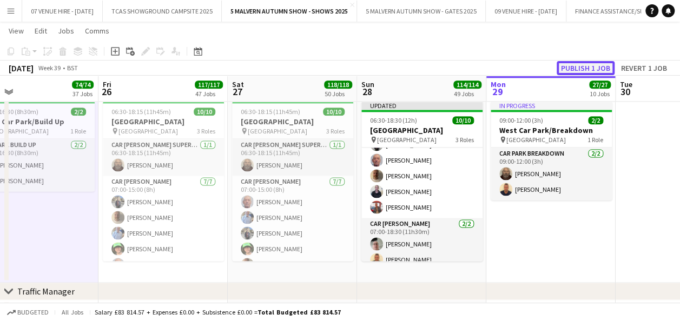
click at [591, 71] on button "Publish 1 job" at bounding box center [585, 68] width 58 height 14
